Goal: Information Seeking & Learning: Check status

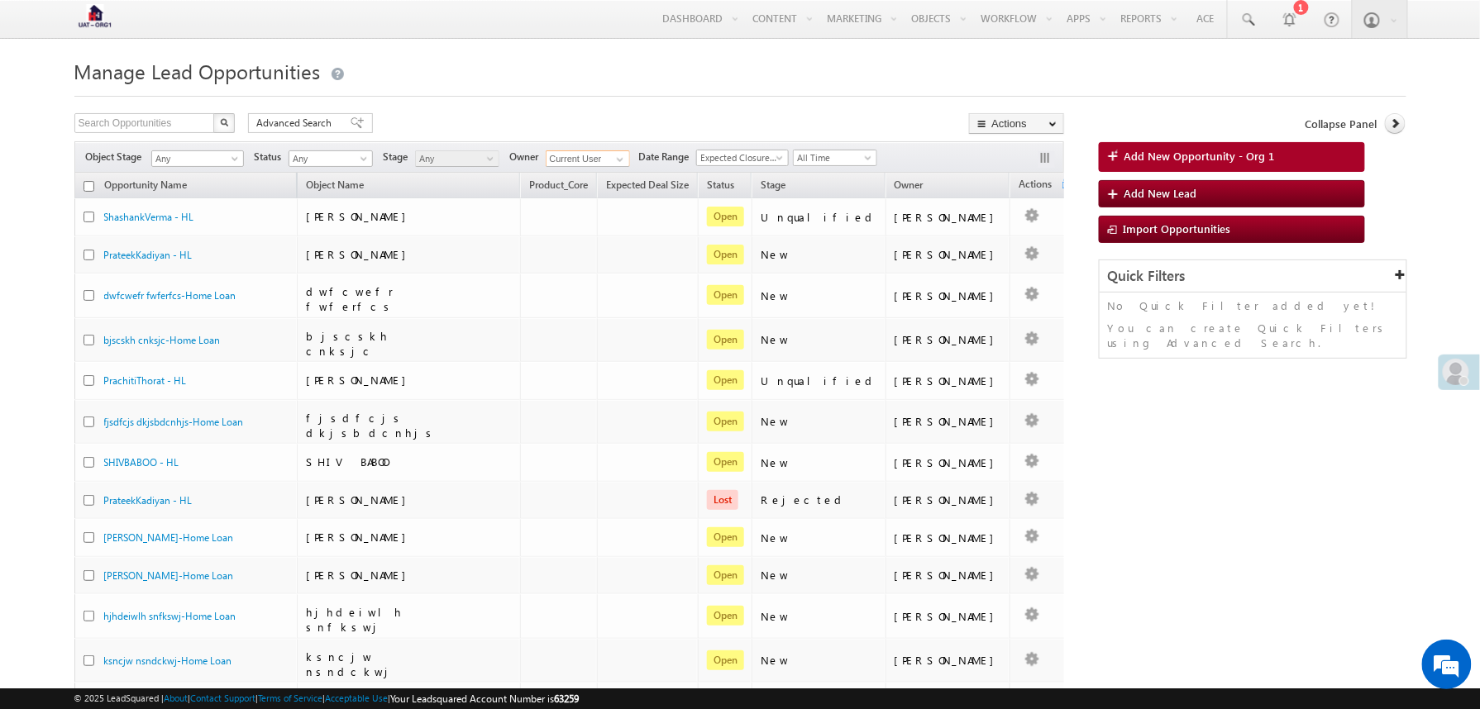
click at [608, 165] on input "Current User" at bounding box center [588, 158] width 84 height 17
click at [726, 160] on span "Expected Closure Date" at bounding box center [740, 157] width 86 height 15
click at [746, 245] on link "Created On" at bounding box center [749, 243] width 92 height 15
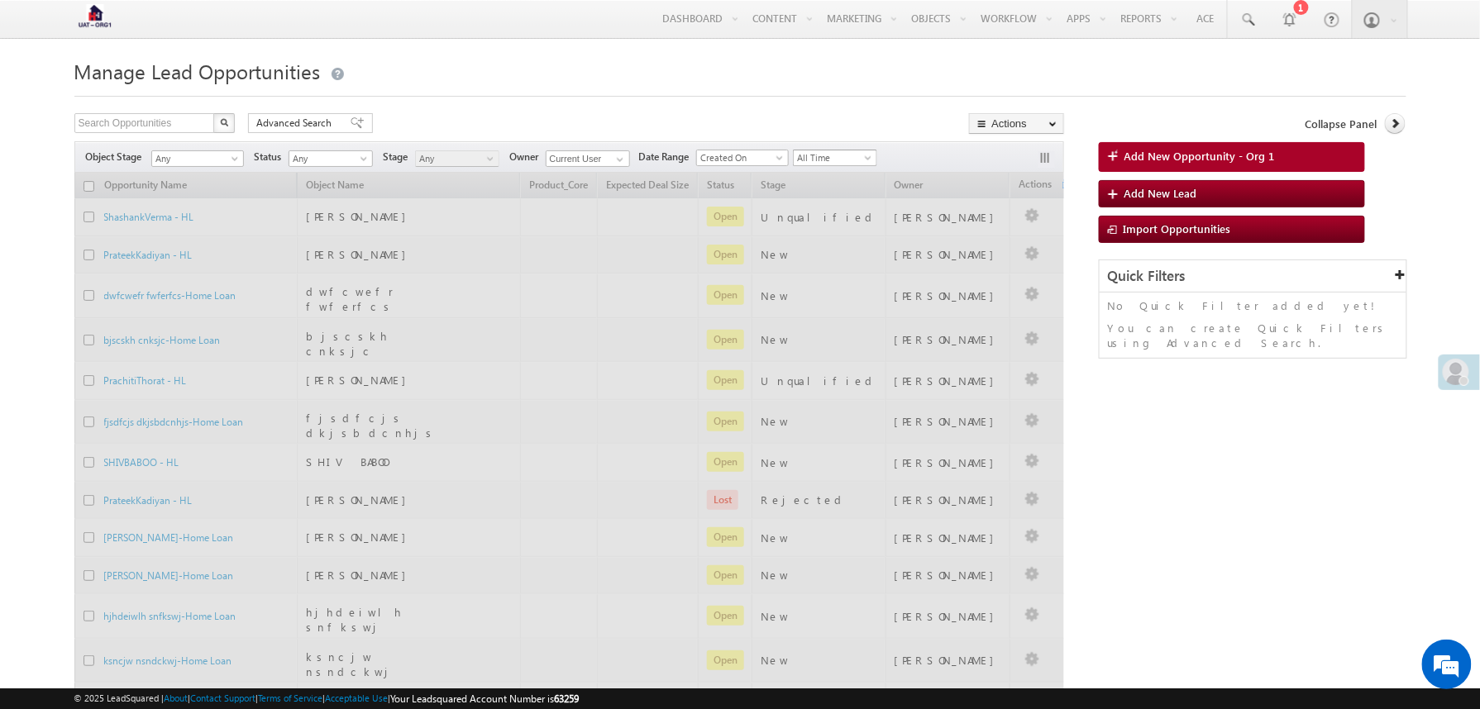
click at [856, 156] on span "All Time" at bounding box center [833, 157] width 79 height 15
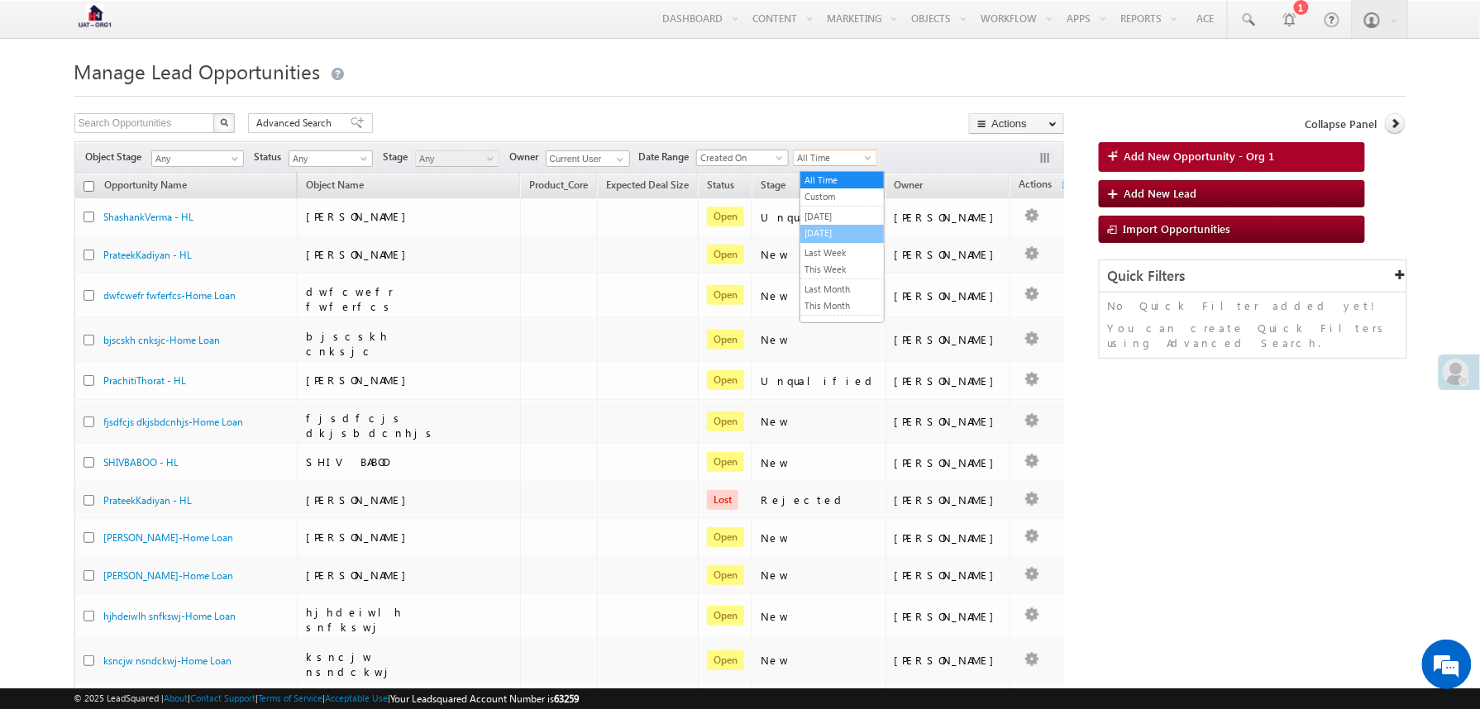
click at [823, 233] on link "Today" at bounding box center [841, 233] width 83 height 15
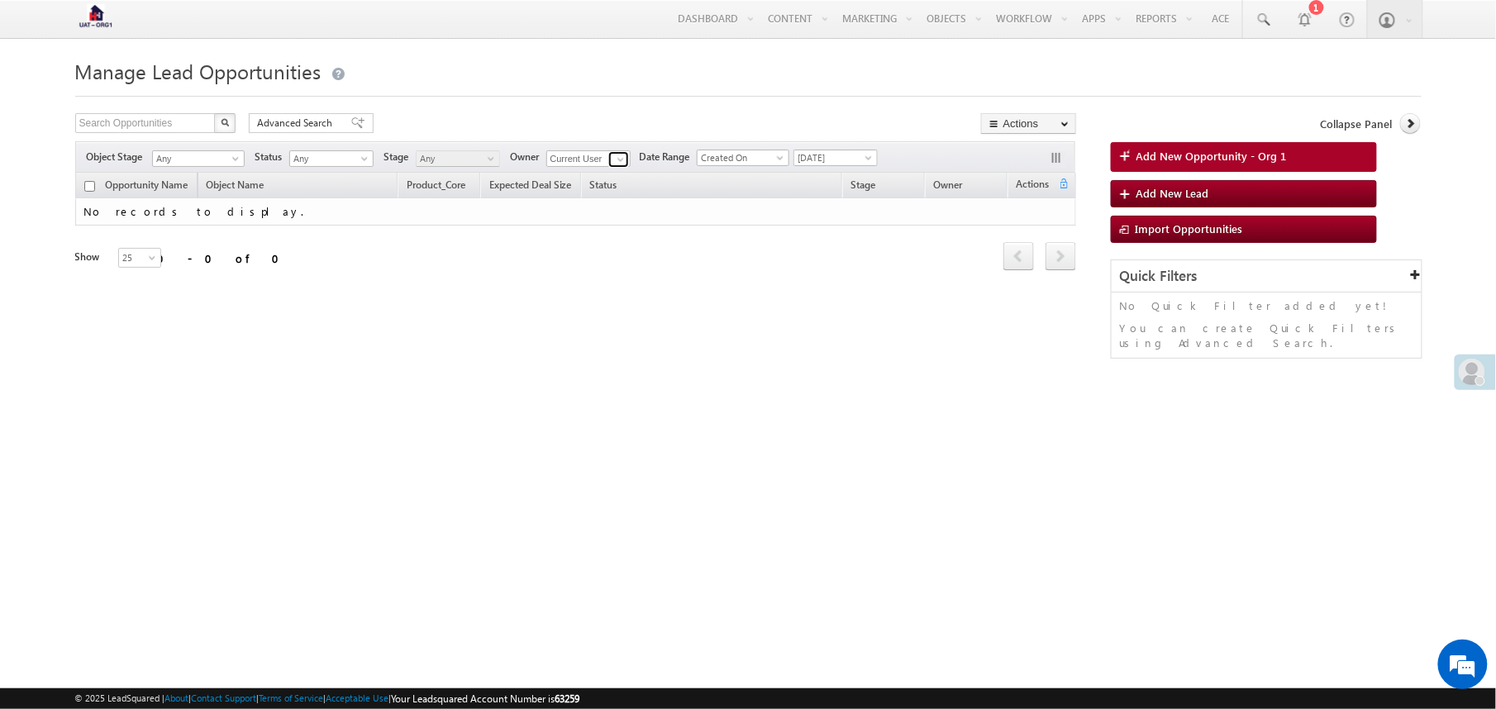
click at [627, 166] on span at bounding box center [620, 159] width 13 height 13
click at [589, 184] on link "Any" at bounding box center [588, 177] width 85 height 19
type input "Any"
click at [1266, 26] on span at bounding box center [1263, 20] width 17 height 17
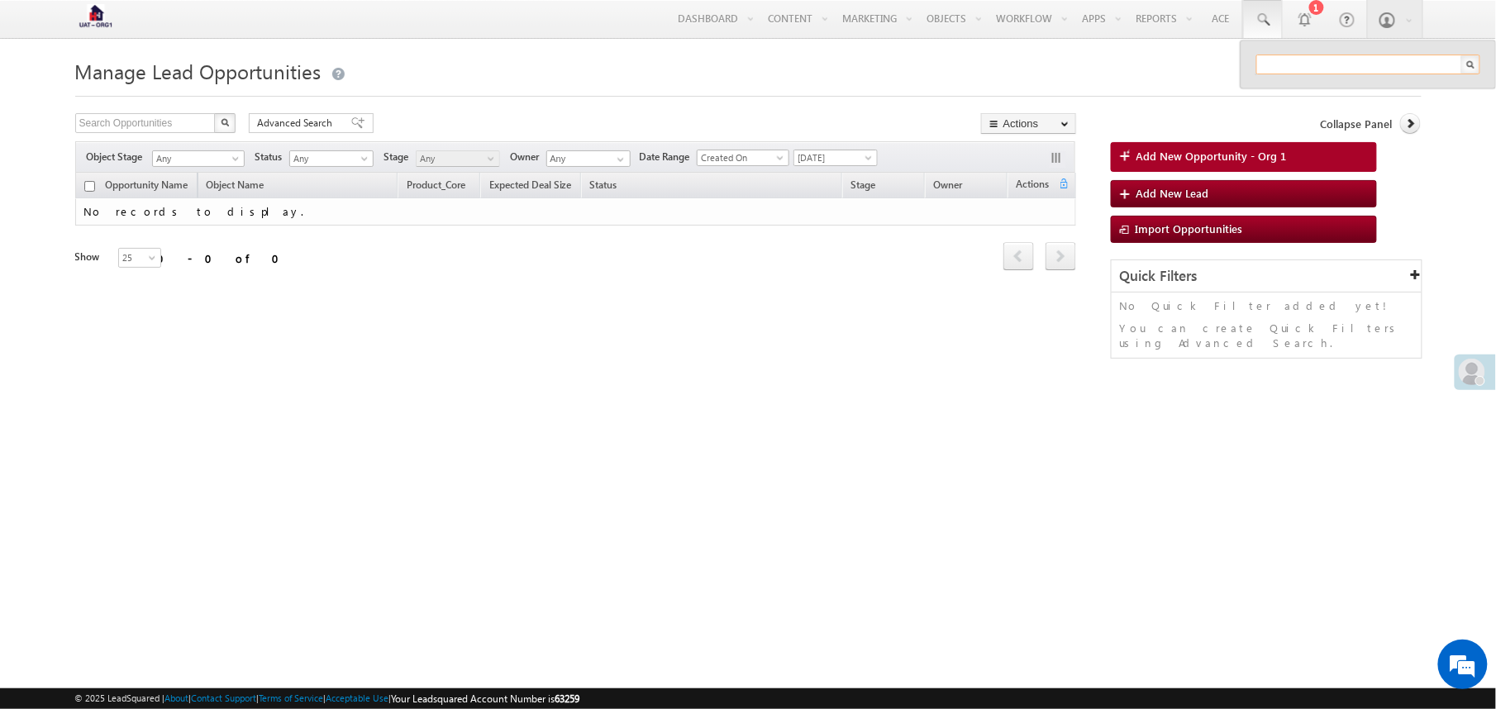
paste input "7696699016"
type input "7696699016"
click at [324, 120] on span "Advanced Search" at bounding box center [298, 123] width 80 height 15
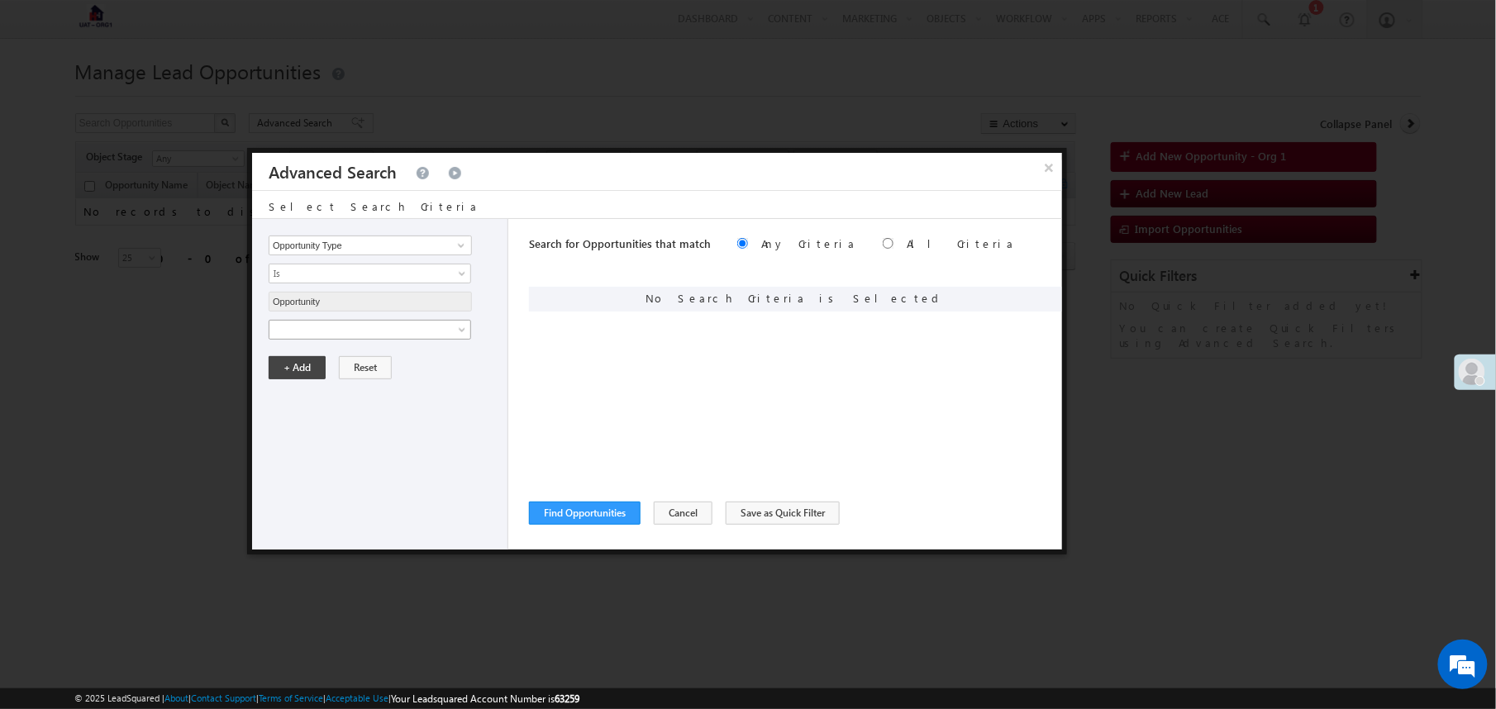
click at [414, 327] on span at bounding box center [358, 329] width 179 height 15
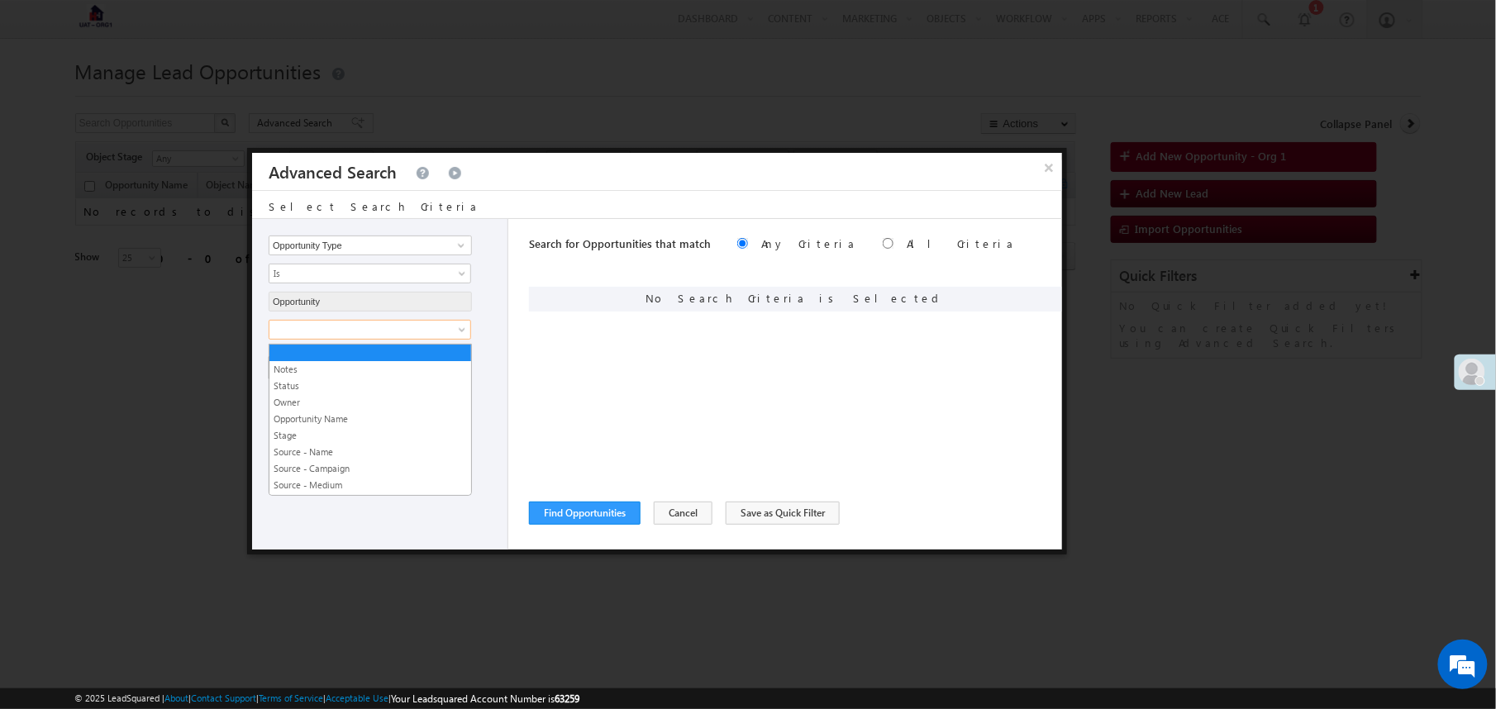
scroll to position [1470, 0]
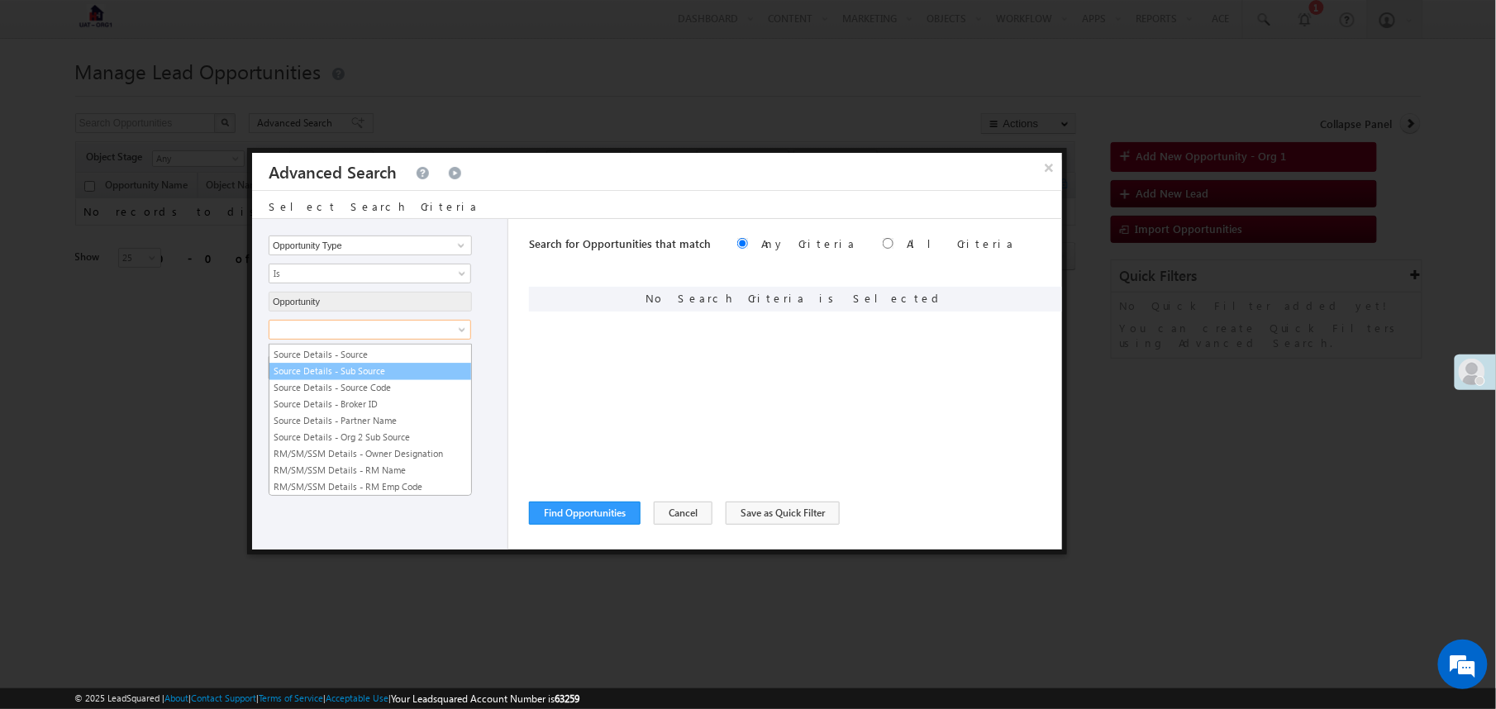
click at [372, 379] on link "Source Details - Sub Source" at bounding box center [370, 371] width 202 height 15
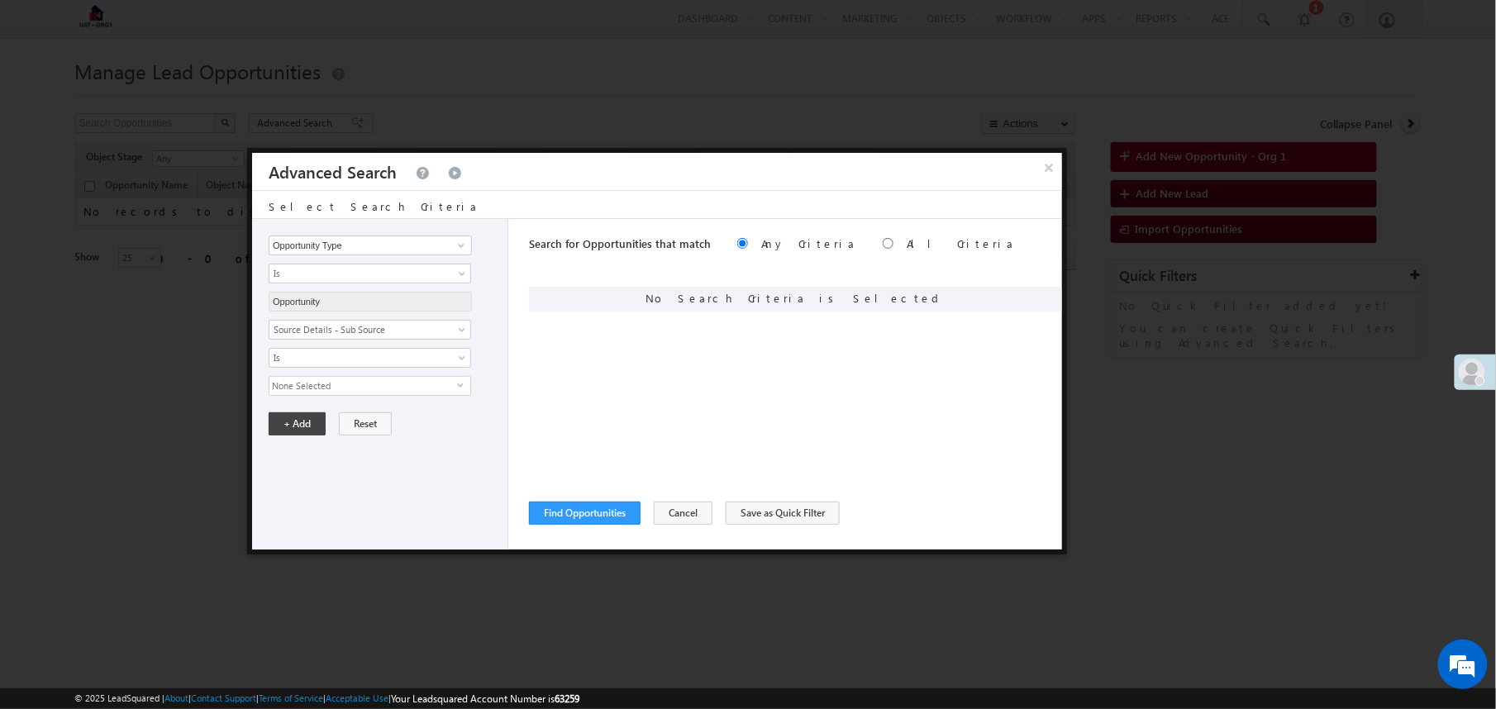
click at [393, 393] on span "None Selected" at bounding box center [363, 386] width 188 height 18
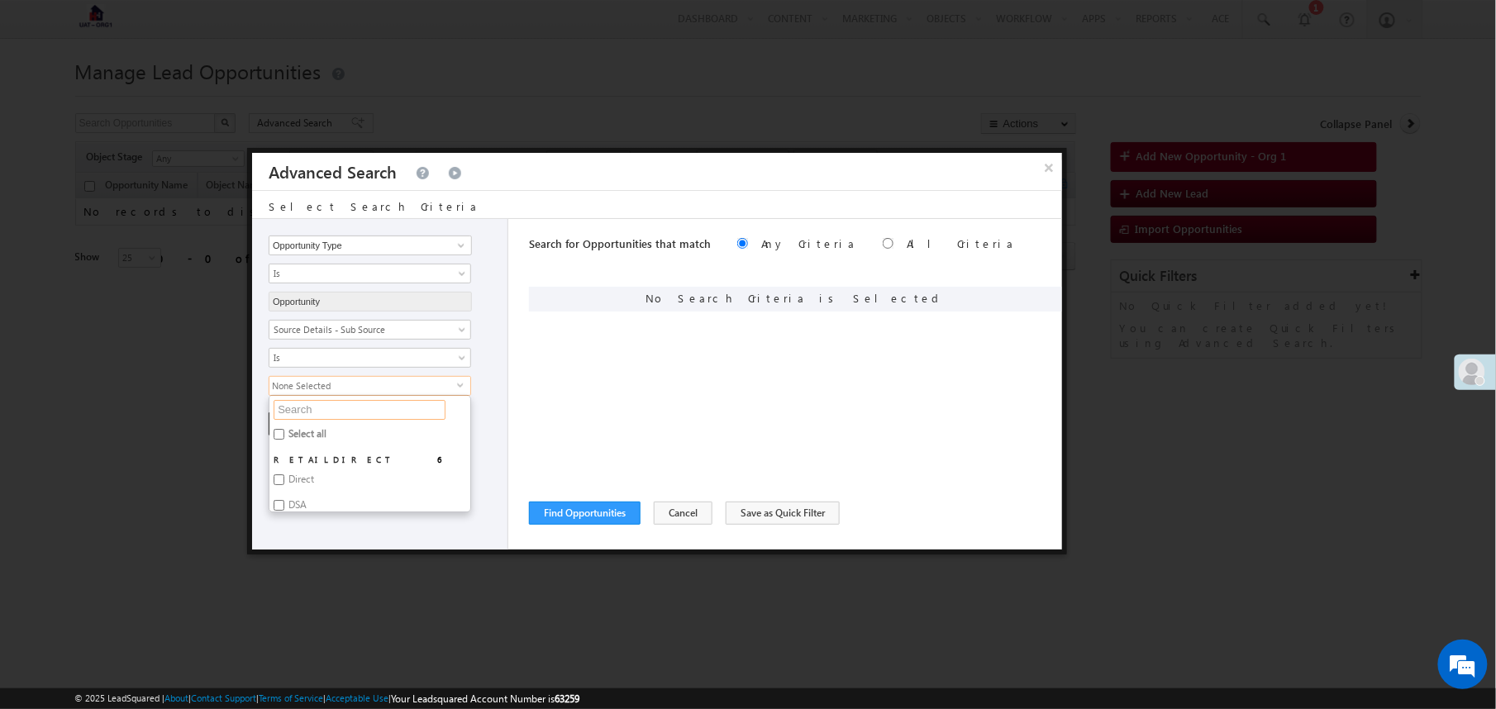
click at [385, 414] on input "text" at bounding box center [360, 410] width 172 height 20
type input "ins"
click at [344, 489] on label "InstaHomeLoan" at bounding box center [321, 488] width 104 height 26
click at [284, 489] on input "InstaHomeLoan" at bounding box center [279, 485] width 11 height 11
checkbox input "true"
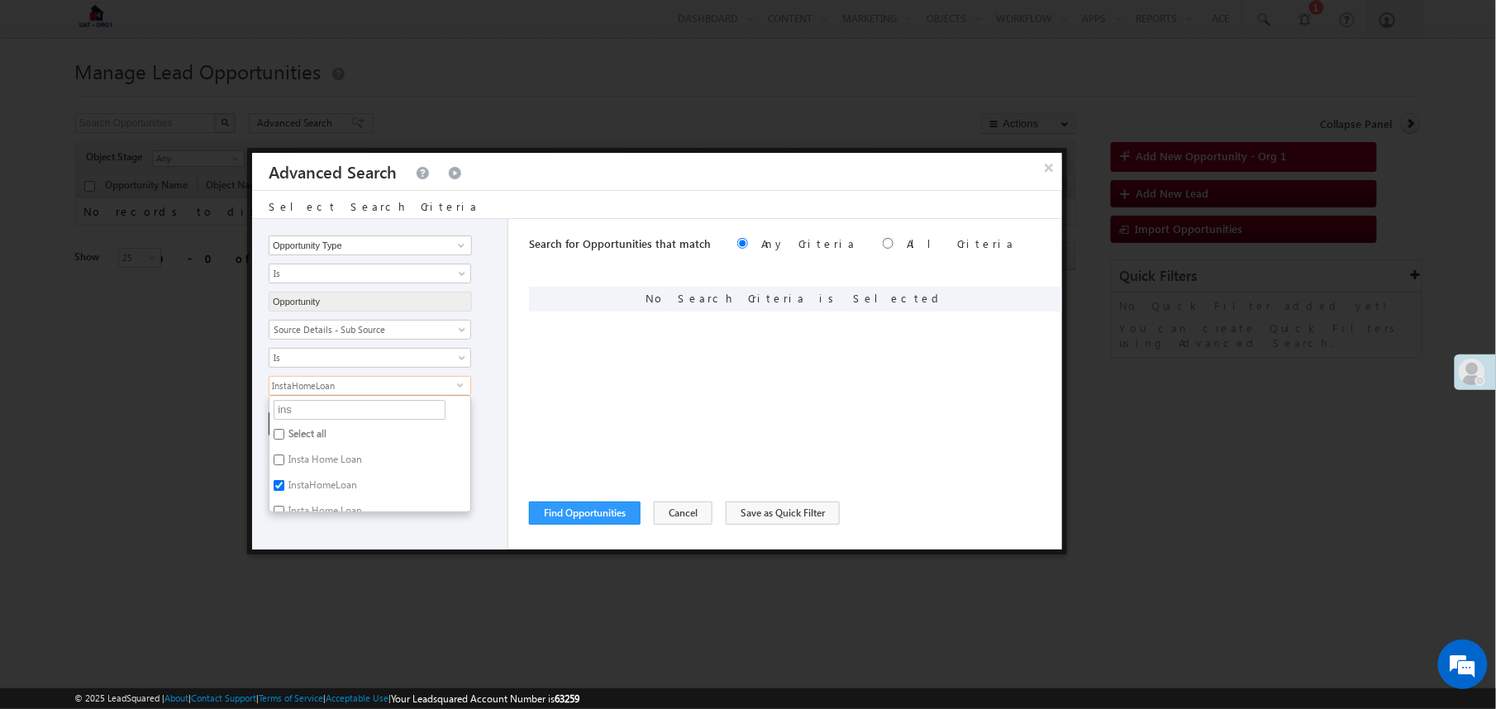
click at [567, 398] on div "Search for Opportunities that match Any Criteria All Criteria Note that the cur…" at bounding box center [795, 384] width 533 height 331
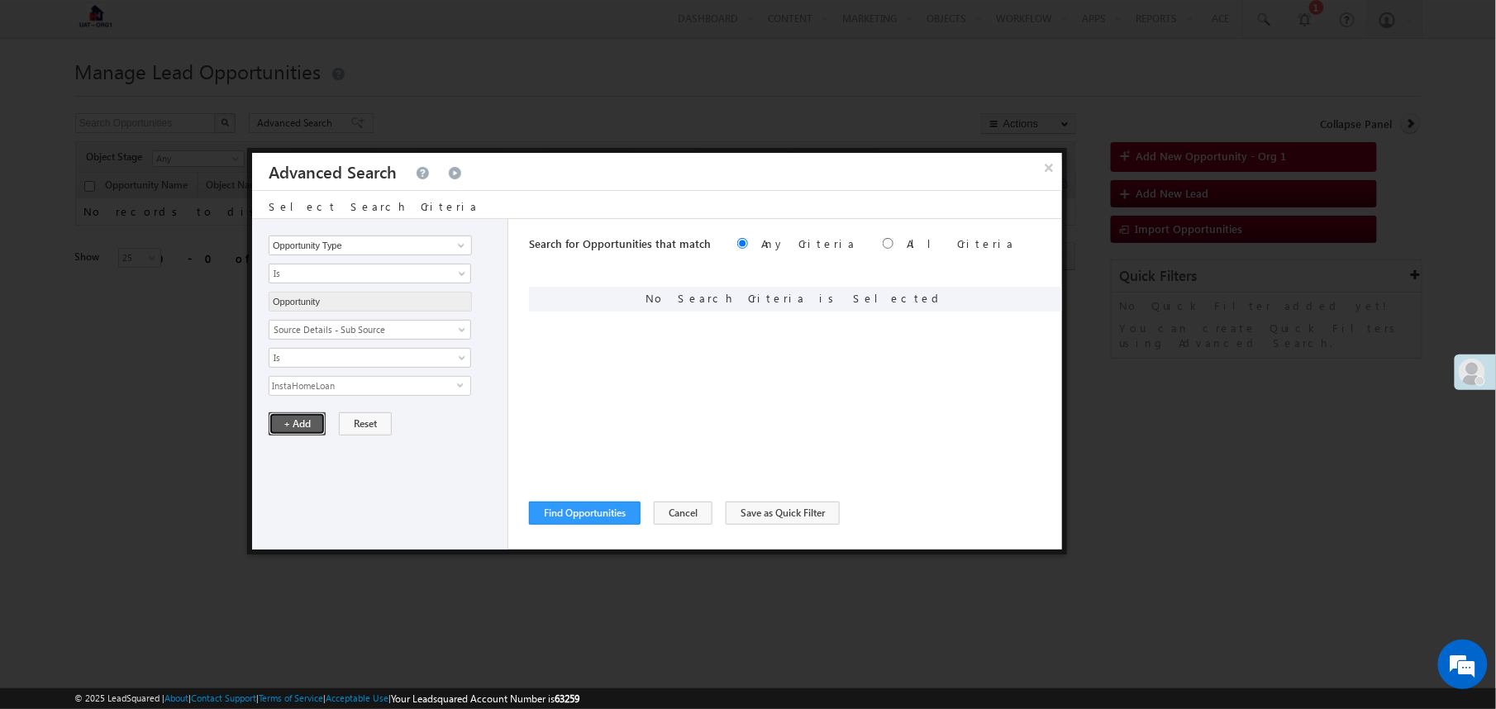
click at [293, 428] on button "+ Add" at bounding box center [297, 424] width 57 height 23
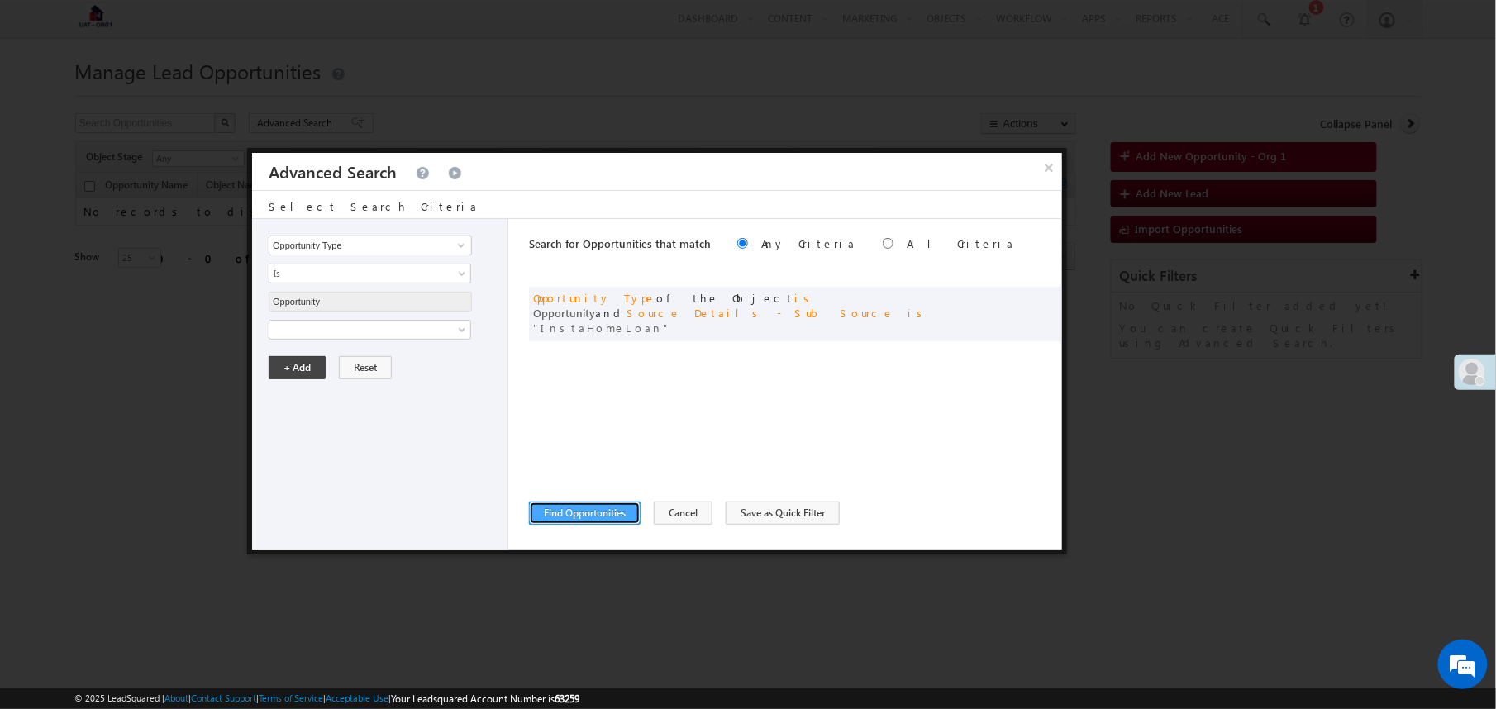
click at [626, 514] on button "Find Opportunities" at bounding box center [585, 513] width 112 height 23
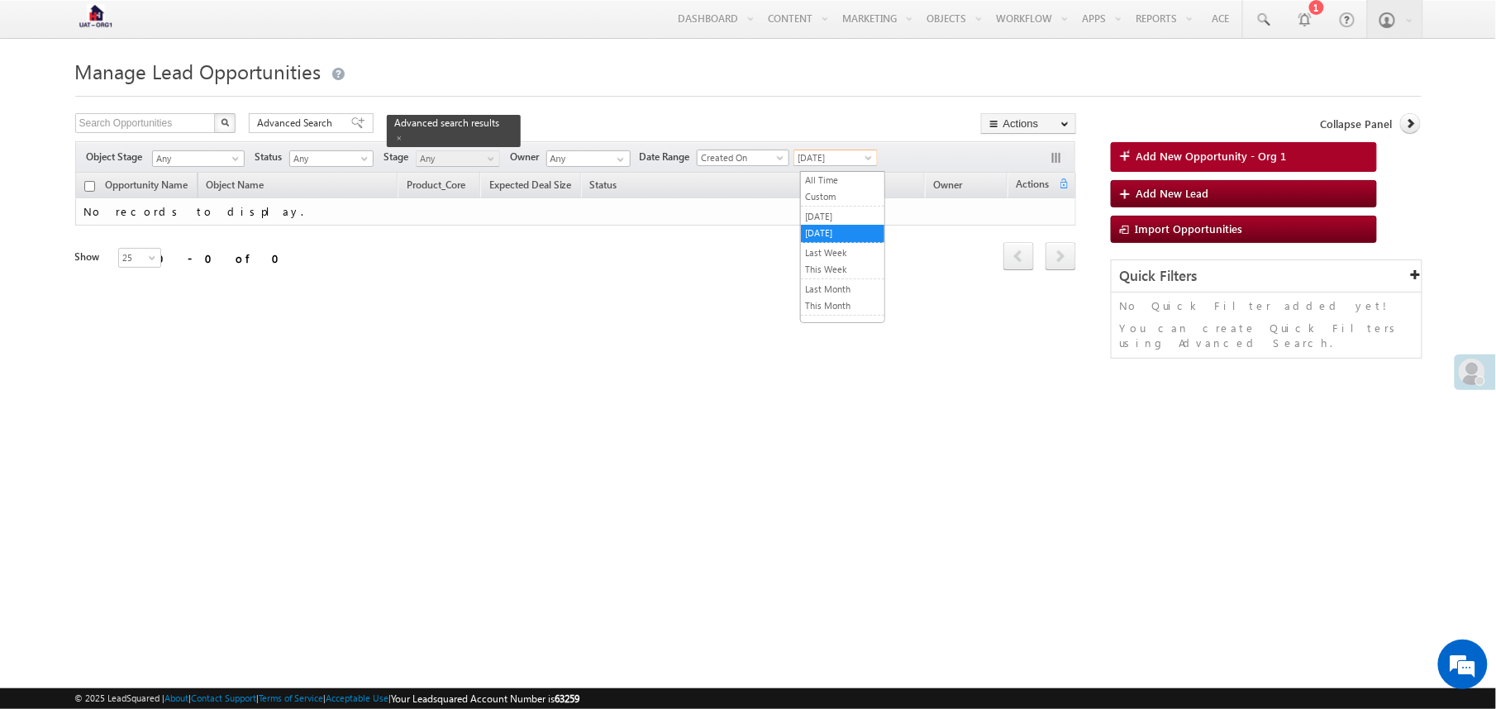
click at [845, 160] on span "Today" at bounding box center [833, 157] width 79 height 15
click at [841, 185] on link "All Time" at bounding box center [842, 180] width 83 height 15
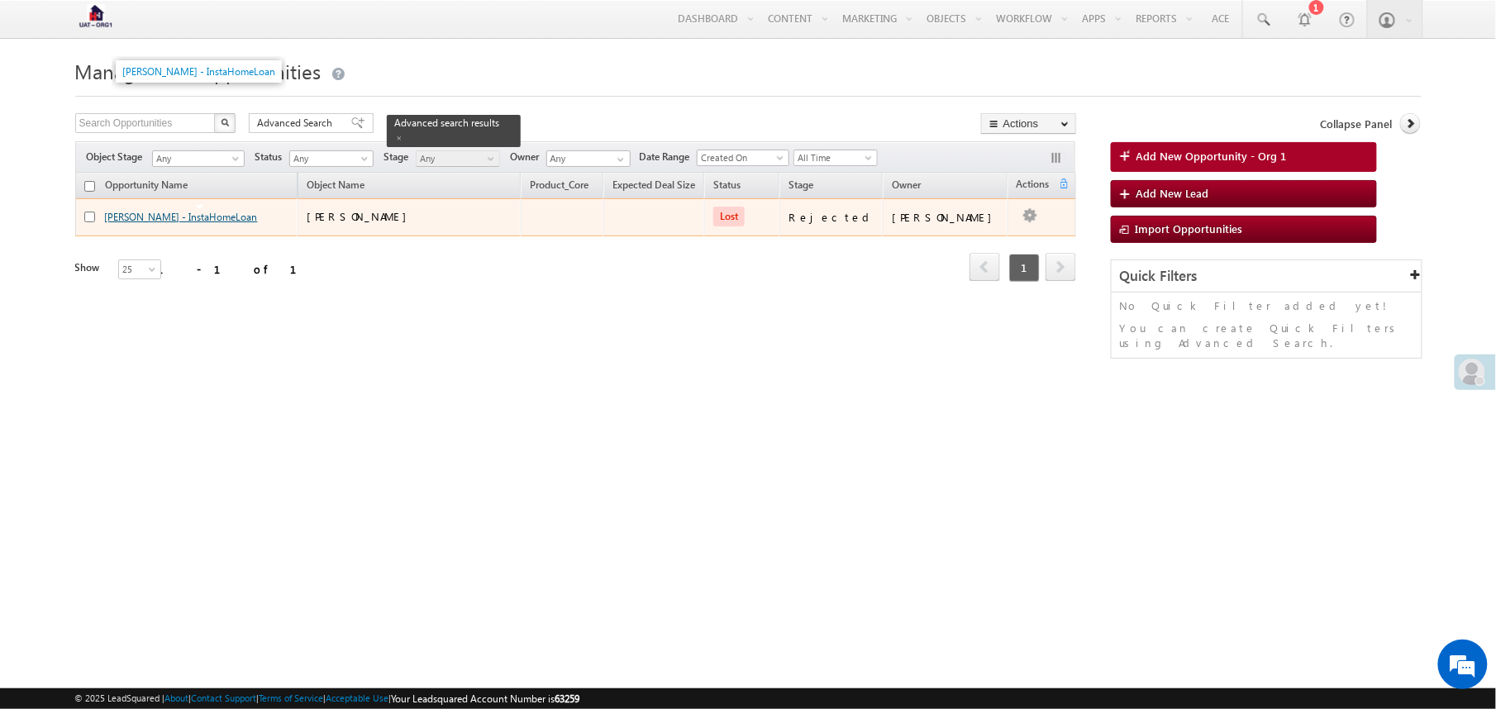
click at [193, 223] on link "rajeshgupta - InstaHomeLoan" at bounding box center [181, 217] width 153 height 12
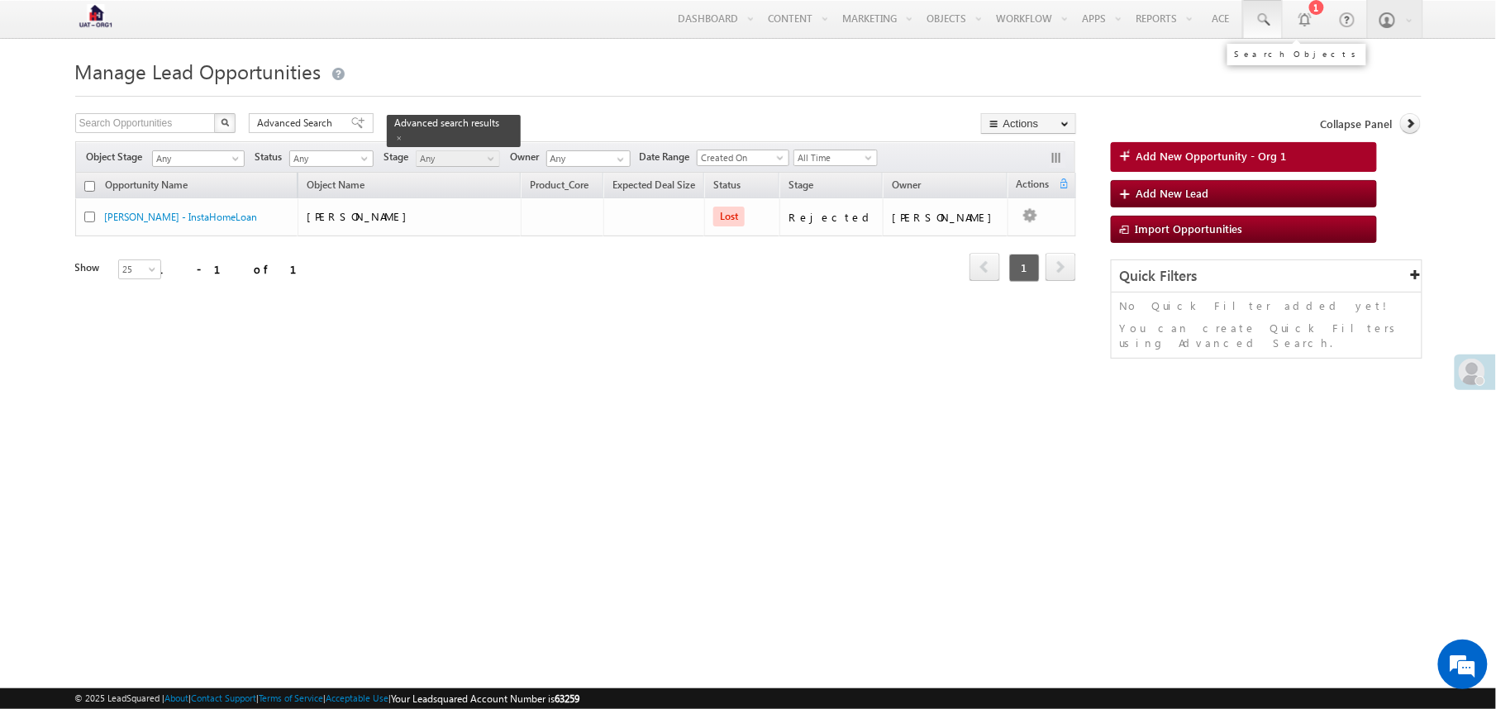
click at [1267, 21] on span at bounding box center [1263, 20] width 17 height 17
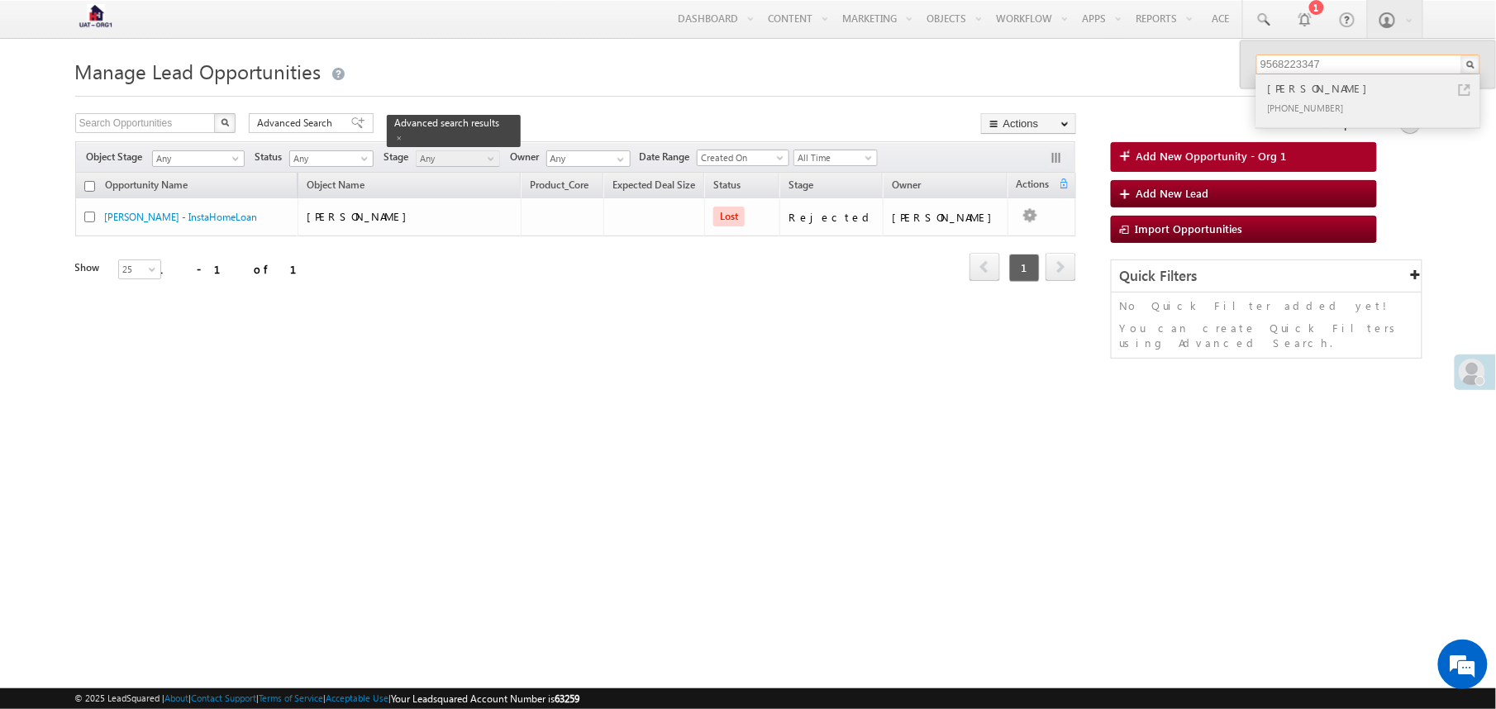
type input "9568223347"
click at [1465, 90] on link at bounding box center [1465, 90] width 12 height 12
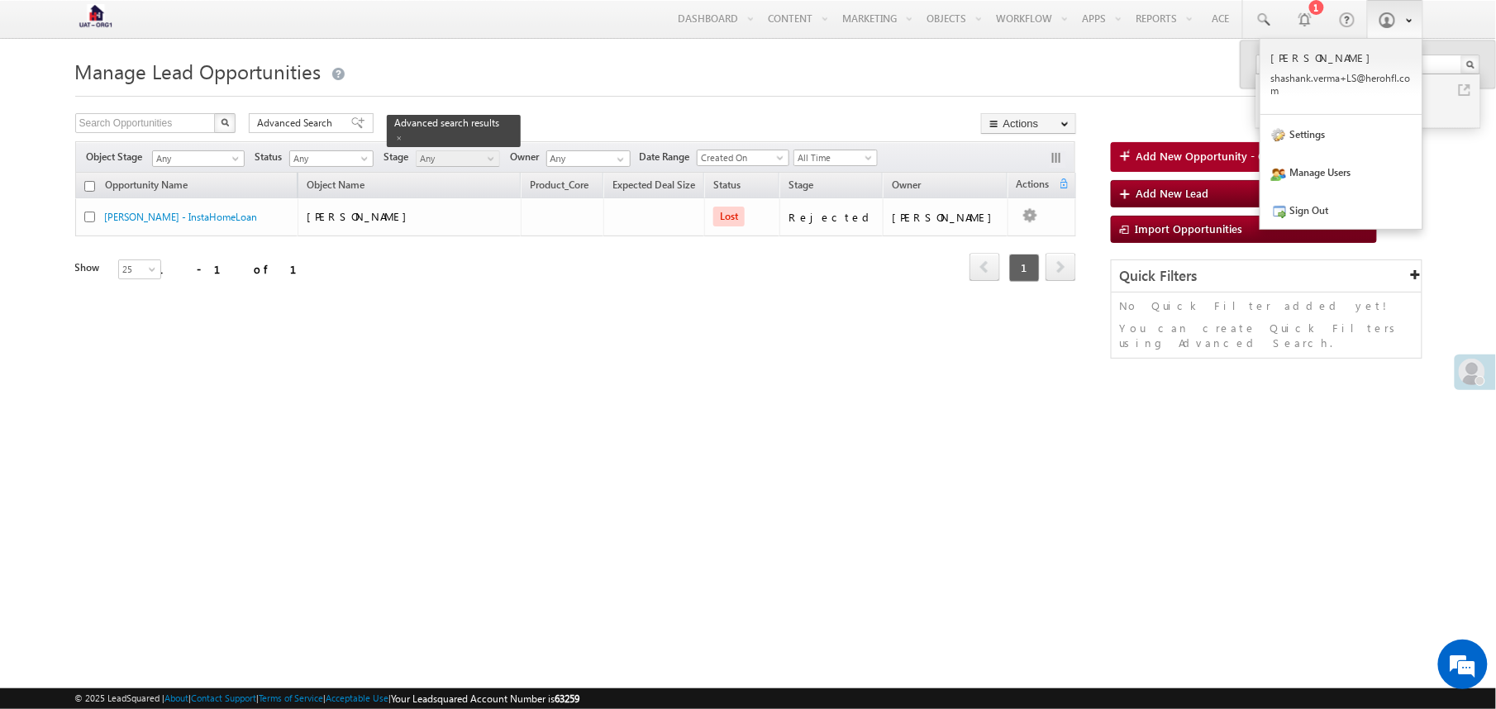
click at [1381, 24] on span at bounding box center [1387, 20] width 17 height 17
click at [1307, 205] on link "Sign Out" at bounding box center [1342, 210] width 162 height 38
